Goal: Task Accomplishment & Management: Manage account settings

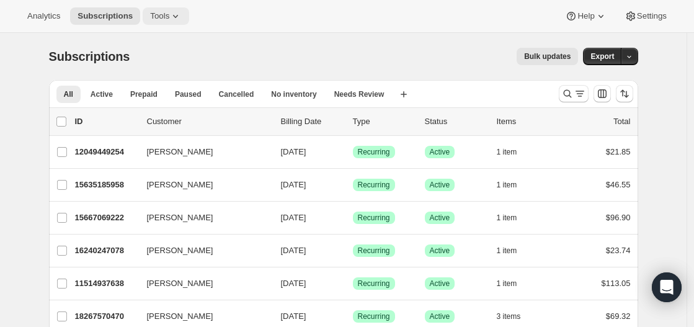
click at [167, 17] on span "Tools" at bounding box center [159, 16] width 19 height 10
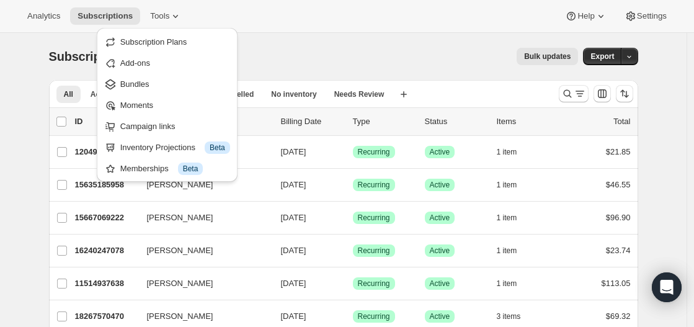
click at [282, 16] on div "Analytics Subscriptions Tools Help Settings" at bounding box center [347, 16] width 694 height 33
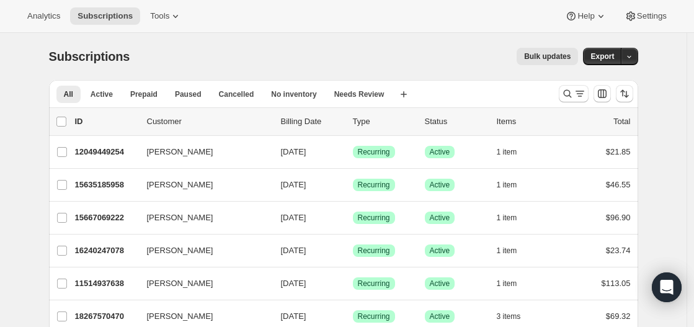
click at [419, 19] on div "Analytics Subscriptions Tools Help Settings" at bounding box center [347, 16] width 694 height 33
click at [306, 44] on div "Subscriptions. This page is ready Subscriptions Bulk updates More actions Bulk …" at bounding box center [343, 56] width 589 height 47
click at [111, 95] on span "Active" at bounding box center [102, 94] width 22 height 10
click at [456, 25] on div "Analytics Subscriptions Tools Help Settings" at bounding box center [347, 16] width 694 height 33
click at [567, 96] on icon "Search and filter results" at bounding box center [567, 93] width 12 height 12
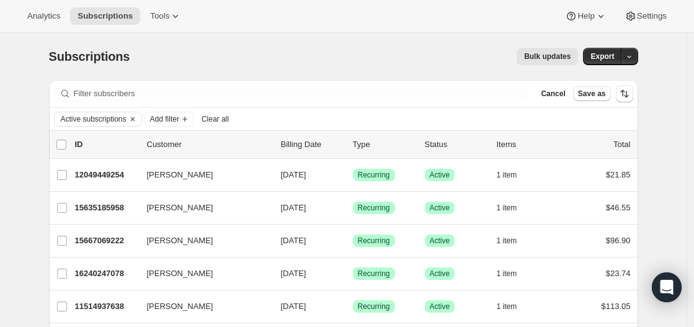
click at [285, 104] on div "Filter subscribers Cancel Save as" at bounding box center [343, 93] width 589 height 27
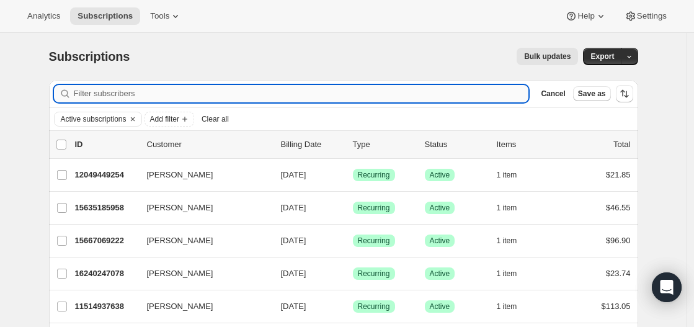
click at [277, 92] on input "Filter subscribers" at bounding box center [301, 93] width 455 height 17
paste input "[EMAIL_ADDRESS][DOMAIN_NAME]"
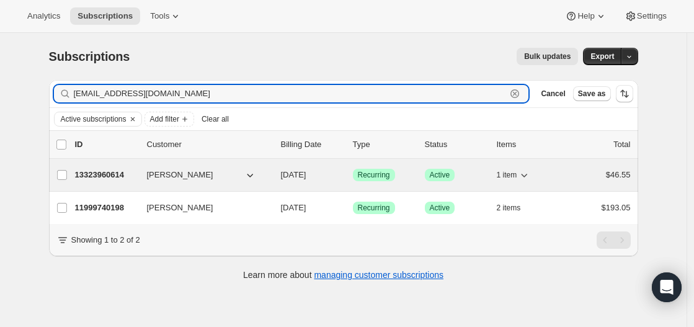
type input "[EMAIL_ADDRESS][DOMAIN_NAME]"
click at [94, 175] on p "13323960614" at bounding box center [106, 175] width 62 height 12
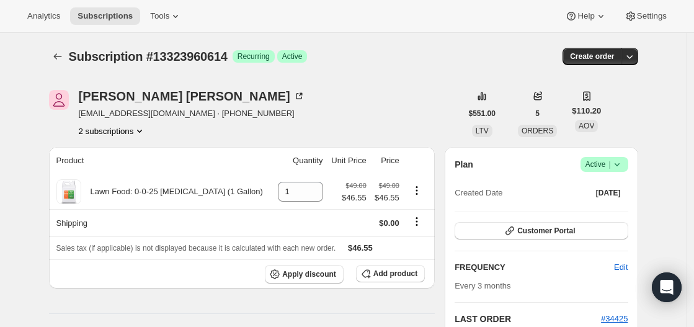
click at [618, 162] on icon at bounding box center [617, 164] width 12 height 12
click at [587, 207] on span "Cancel subscription" at bounding box center [603, 209] width 70 height 9
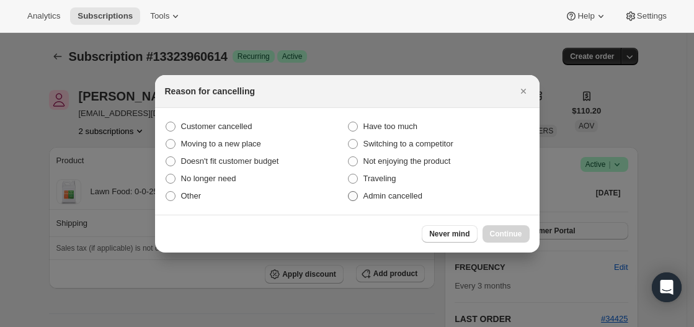
click at [355, 194] on span ":r9u:" at bounding box center [353, 196] width 10 height 10
click at [349, 192] on input "Admin cancelled" at bounding box center [348, 191] width 1 height 1
radio input "true"
click at [499, 236] on span "Continue" at bounding box center [506, 234] width 32 height 10
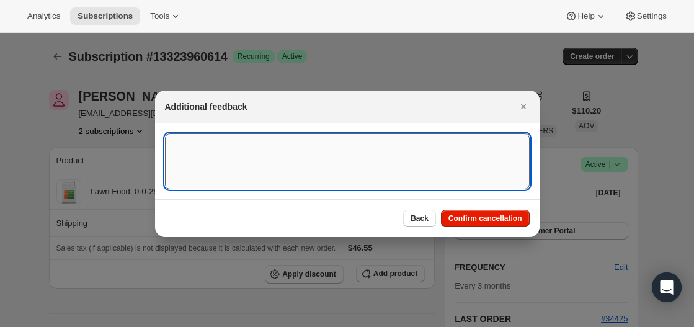
click at [265, 168] on textarea ":r9u:" at bounding box center [347, 161] width 365 height 56
type textarea "cusotmer request"
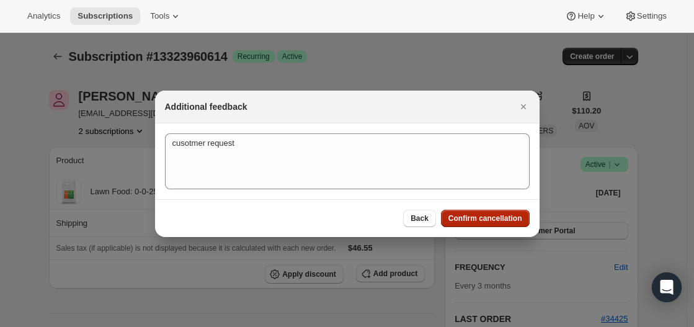
click at [458, 216] on span "Confirm cancellation" at bounding box center [485, 218] width 74 height 10
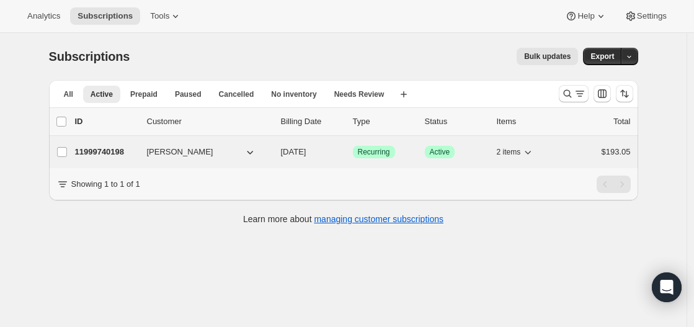
click at [89, 149] on p "11999740198" at bounding box center [106, 152] width 62 height 12
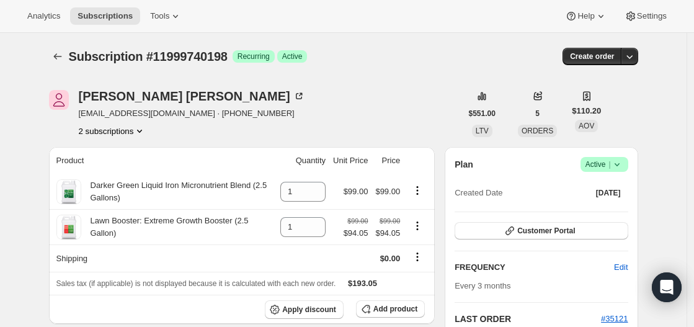
click at [621, 163] on icon at bounding box center [617, 164] width 12 height 12
click at [580, 213] on span "Cancel subscription" at bounding box center [603, 209] width 70 height 9
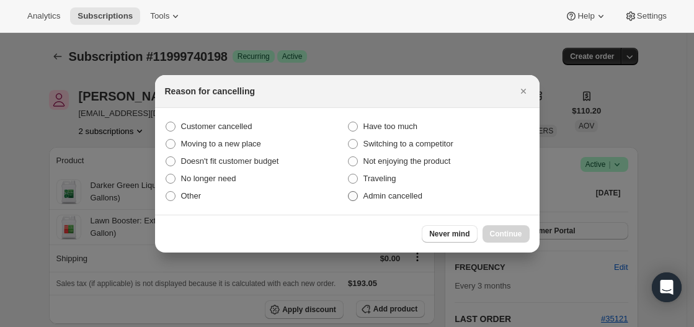
click at [357, 194] on span ":rg0:" at bounding box center [353, 196] width 10 height 10
click at [349, 192] on input "Admin cancelled" at bounding box center [348, 191] width 1 height 1
radio input "true"
click at [495, 228] on button "Continue" at bounding box center [506, 233] width 47 height 17
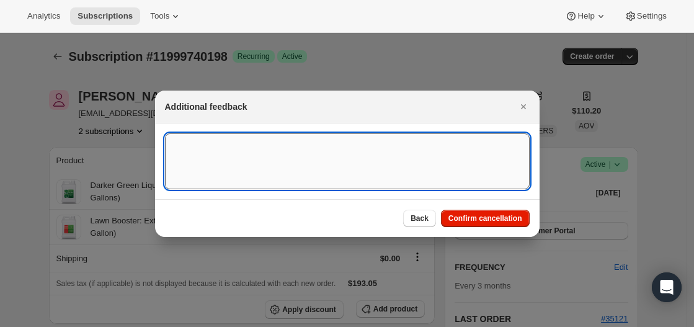
click at [191, 153] on textarea ":rg0:" at bounding box center [347, 161] width 365 height 56
type textarea "customer request"
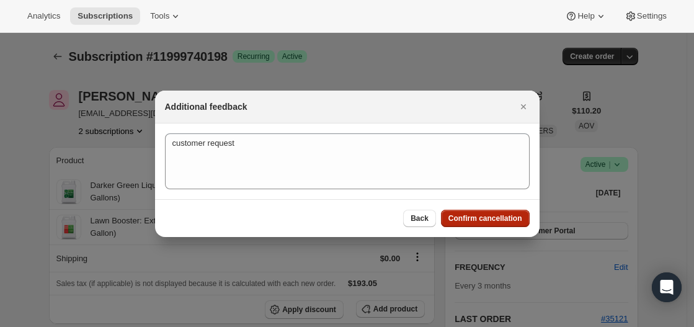
click at [477, 222] on span "Confirm cancellation" at bounding box center [485, 218] width 74 height 10
